Goal: Browse casually: Explore the website without a specific task or goal

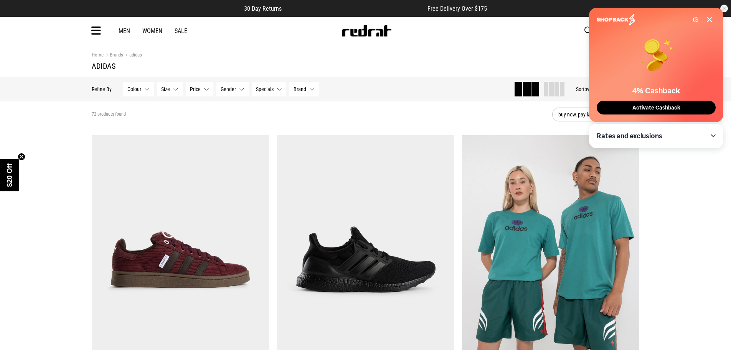
click at [643, 106] on span "Activate Cashback" at bounding box center [656, 107] width 53 height 7
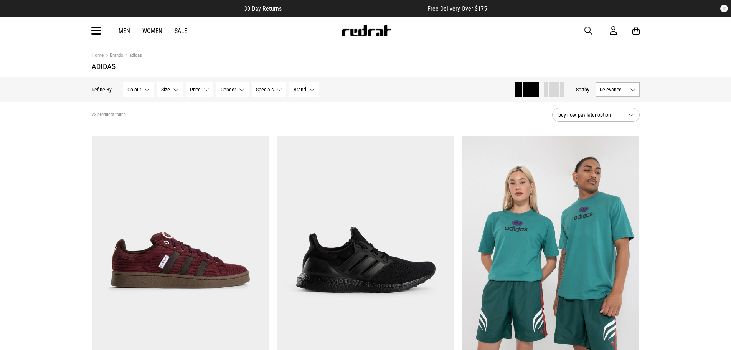
click at [298, 88] on span "Brand" at bounding box center [300, 89] width 13 height 6
click at [299, 129] on span at bounding box center [299, 128] width 7 height 7
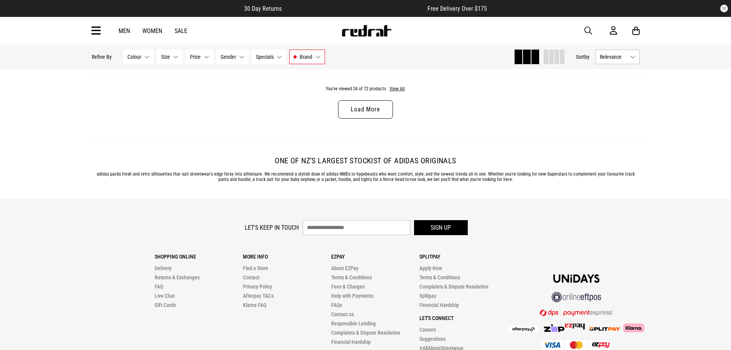
scroll to position [2534, 0]
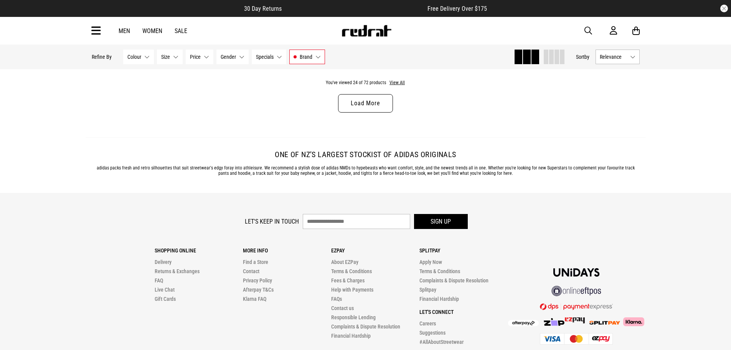
click at [363, 99] on link "Load More" at bounding box center [365, 103] width 55 height 18
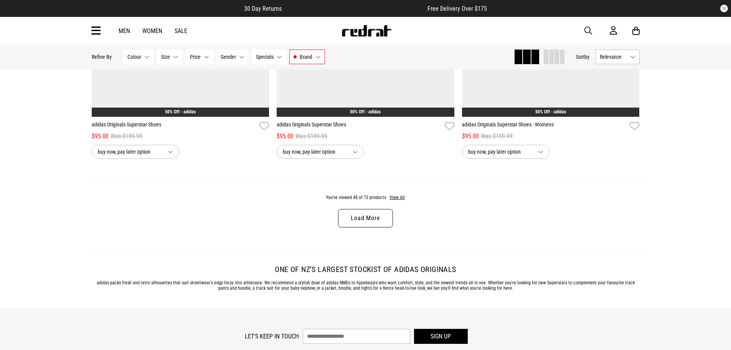
scroll to position [4876, 0]
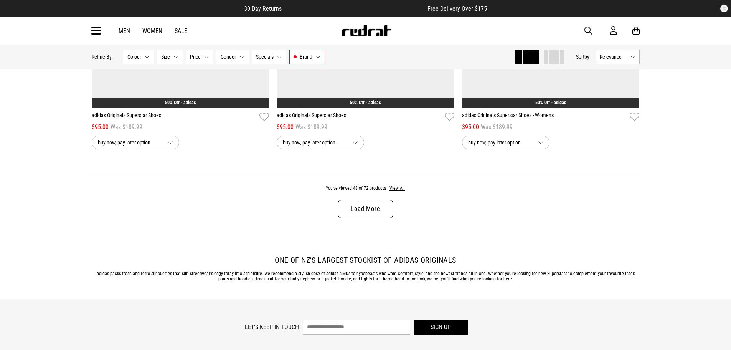
click at [371, 215] on link "Load More" at bounding box center [365, 209] width 55 height 18
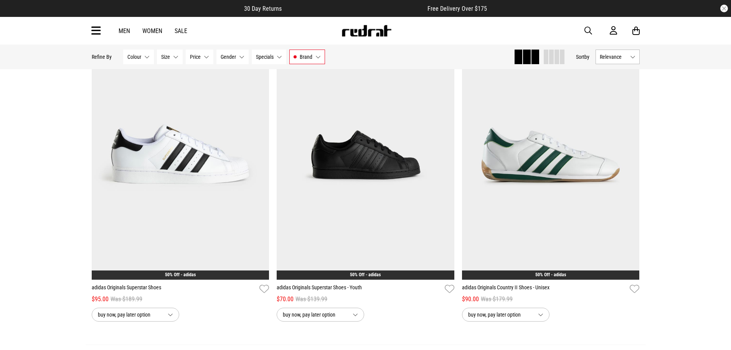
scroll to position [7334, 0]
